Goal: Find specific page/section: Find specific page/section

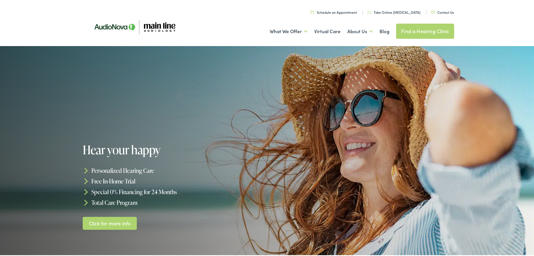
click at [442, 12] on link "Contact Us" at bounding box center [442, 11] width 23 height 5
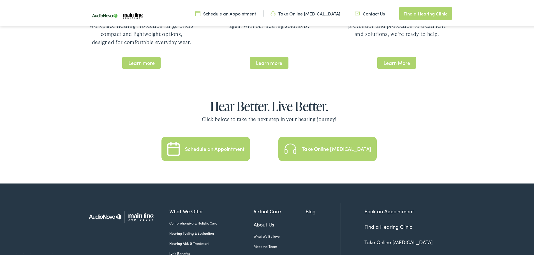
scroll to position [1206, 0]
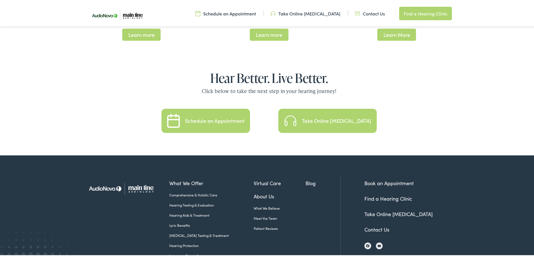
click at [378, 224] on link "Contact Us" at bounding box center [377, 227] width 25 height 7
click at [372, 194] on link "Find a Hearing Clinic" at bounding box center [389, 197] width 48 height 7
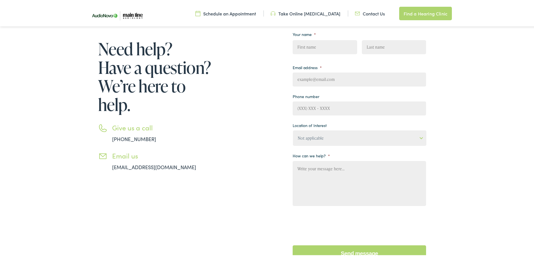
scroll to position [56, 0]
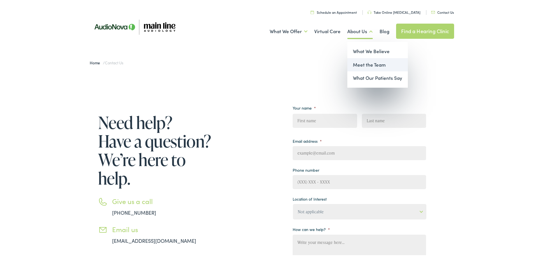
click at [357, 67] on link "Meet the Team" at bounding box center [378, 63] width 61 height 13
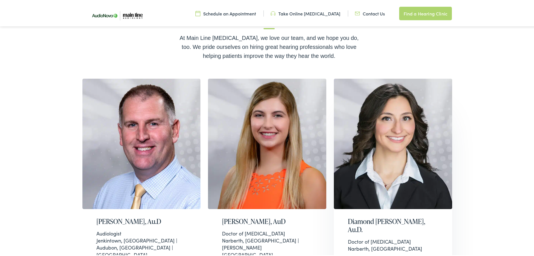
scroll to position [112, 0]
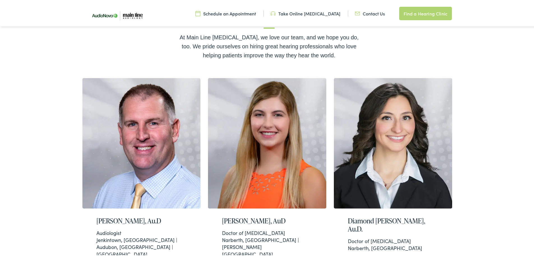
click at [236, 13] on link "Schedule an Appointment" at bounding box center [226, 12] width 61 height 6
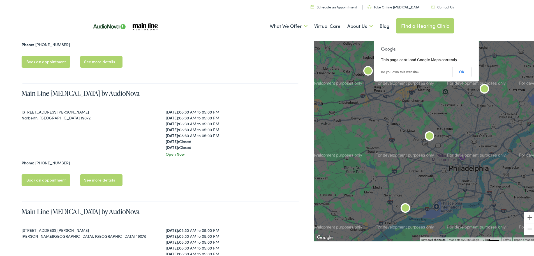
scroll to position [365, 0]
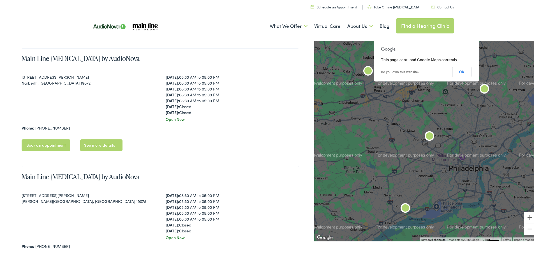
click at [99, 144] on link "See more details" at bounding box center [101, 144] width 42 height 12
